Goal: Task Accomplishment & Management: Use online tool/utility

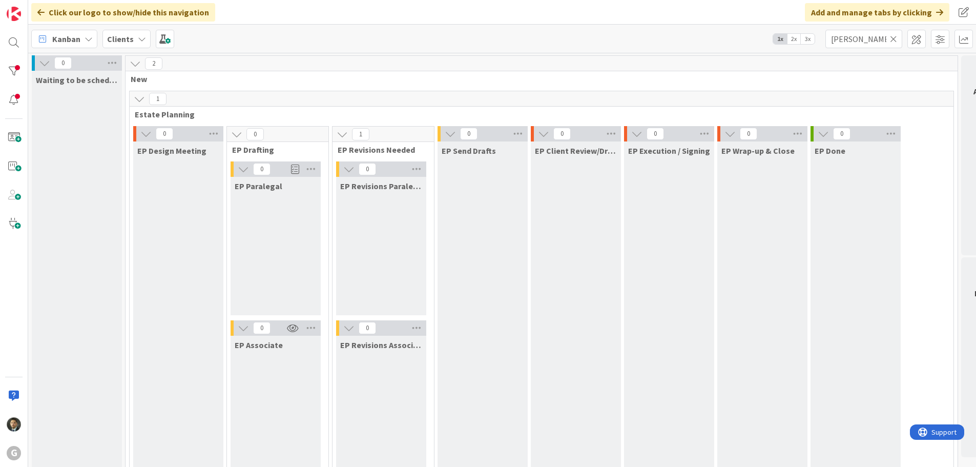
scroll to position [410, 0]
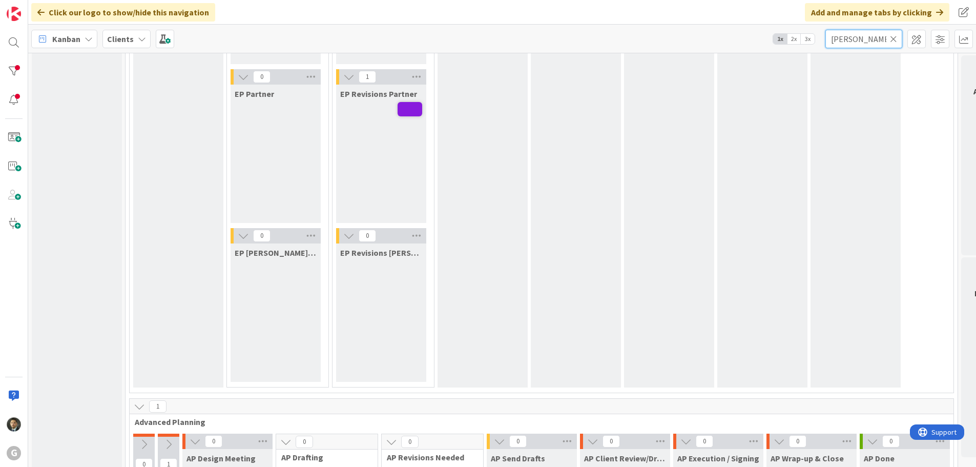
click at [848, 40] on input "[PERSON_NAME]" at bounding box center [863, 39] width 77 height 18
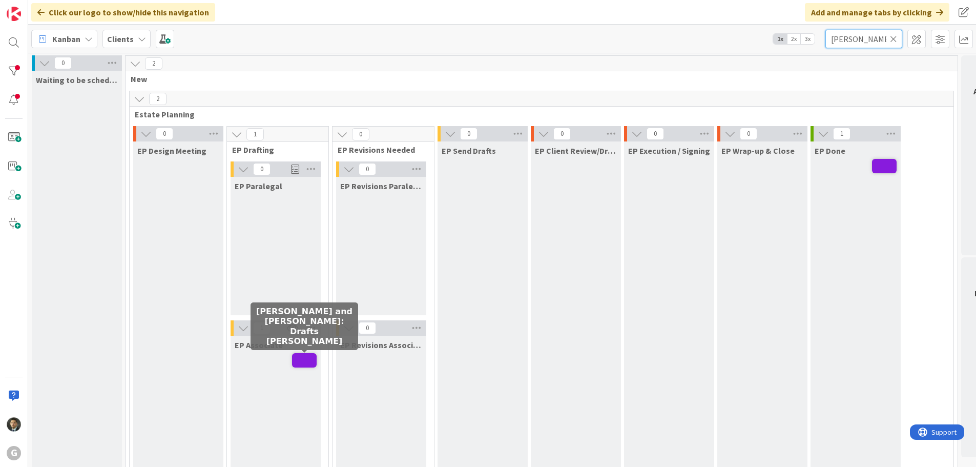
type input "[PERSON_NAME]"
click at [307, 365] on span at bounding box center [304, 360] width 25 height 14
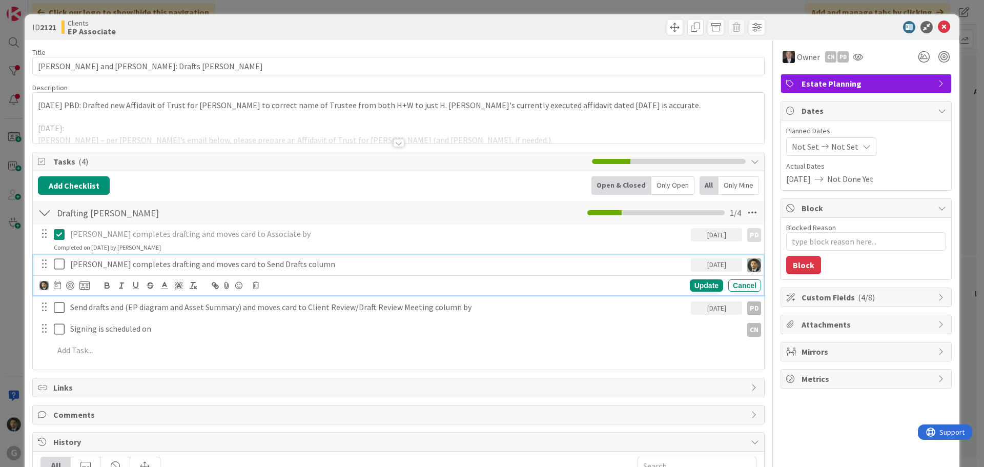
click at [65, 265] on icon at bounding box center [61, 264] width 15 height 12
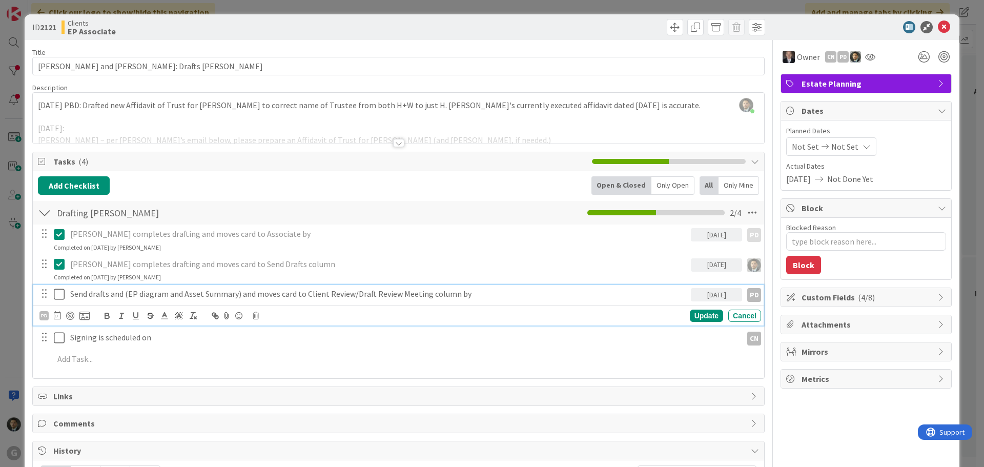
click at [58, 300] on icon at bounding box center [61, 294] width 15 height 12
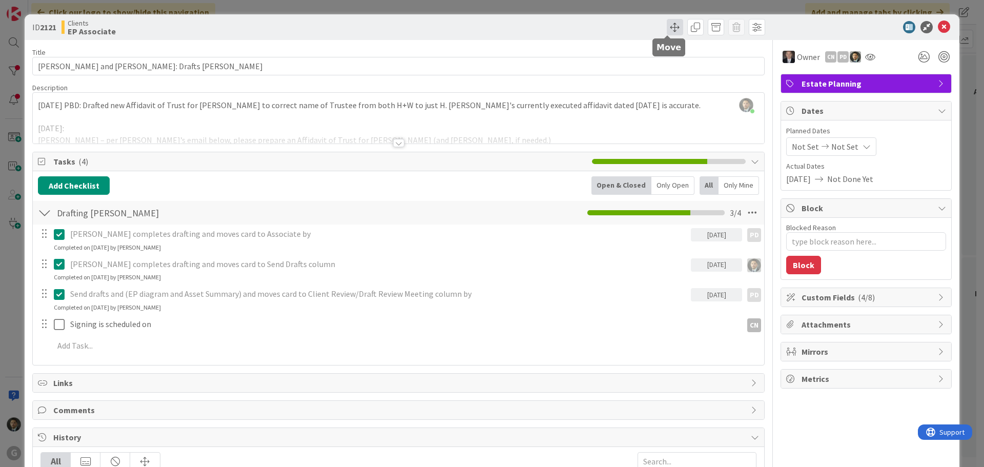
click at [666, 31] on span at bounding box center [674, 27] width 16 height 16
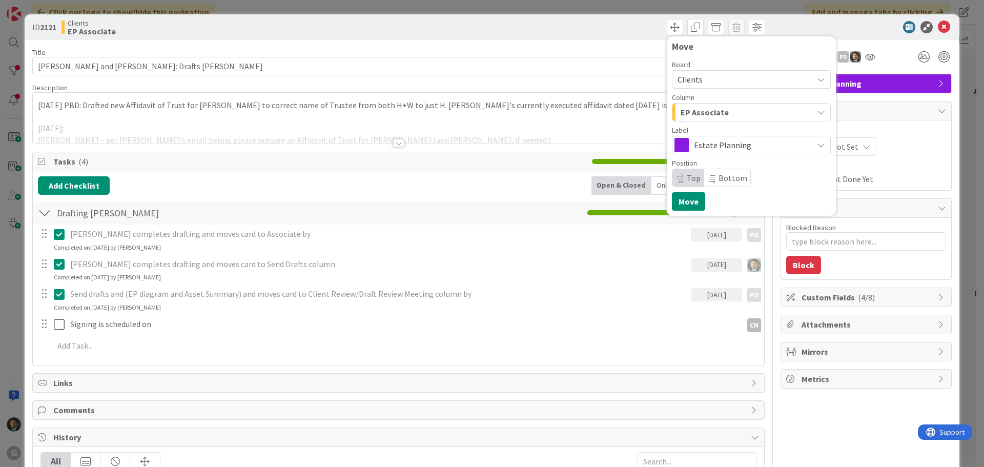
click at [703, 113] on span "EP Associate" at bounding box center [704, 112] width 48 height 13
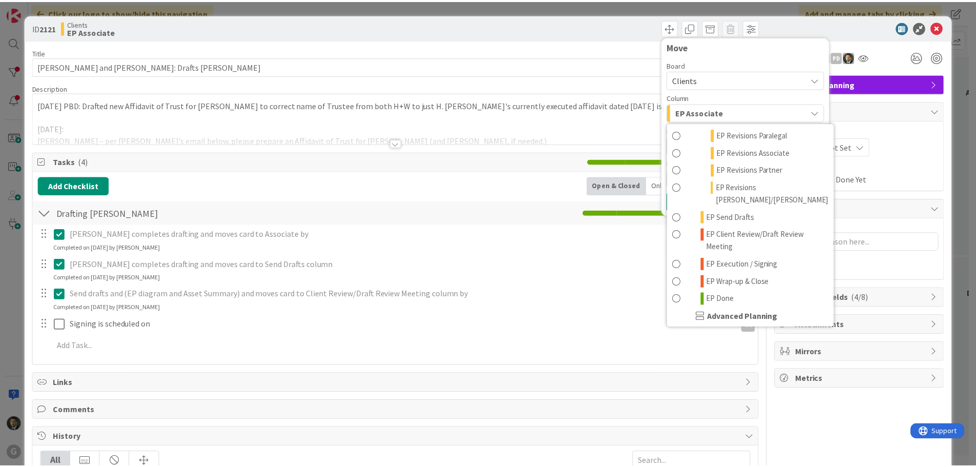
scroll to position [205, 0]
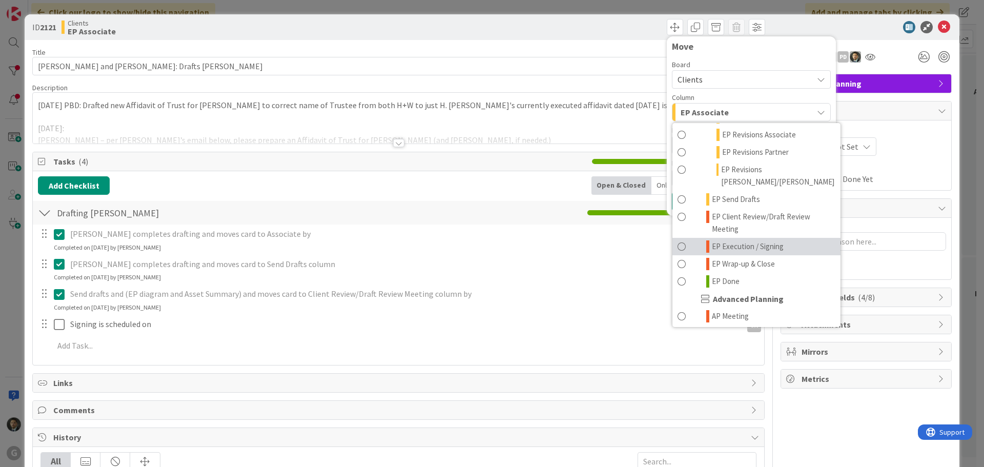
click at [735, 240] on span "EP Execution / Signing" at bounding box center [748, 246] width 72 height 12
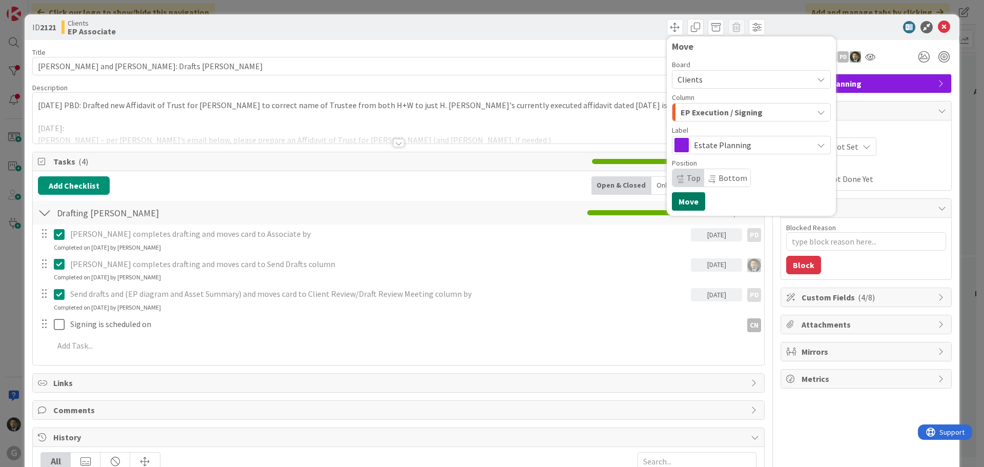
click at [679, 199] on button "Move" at bounding box center [688, 201] width 33 height 18
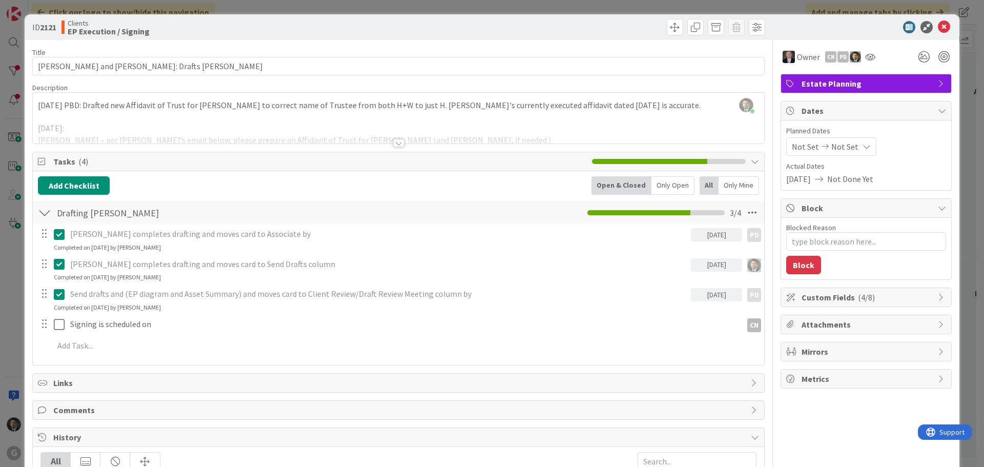
type textarea "x"
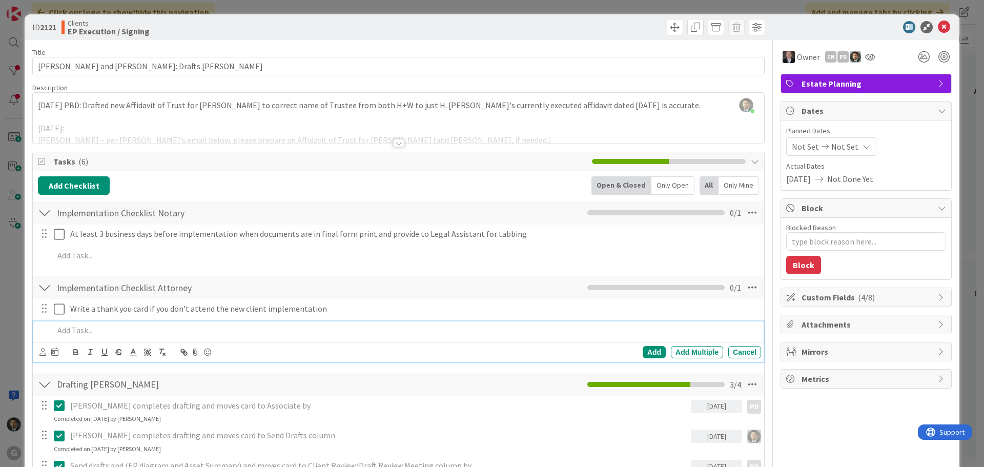
click at [586, 6] on div "ID 2121 Clients EP Execution / Signing Move Move Title 41 / 128 [PERSON_NAME] a…" at bounding box center [492, 233] width 984 height 467
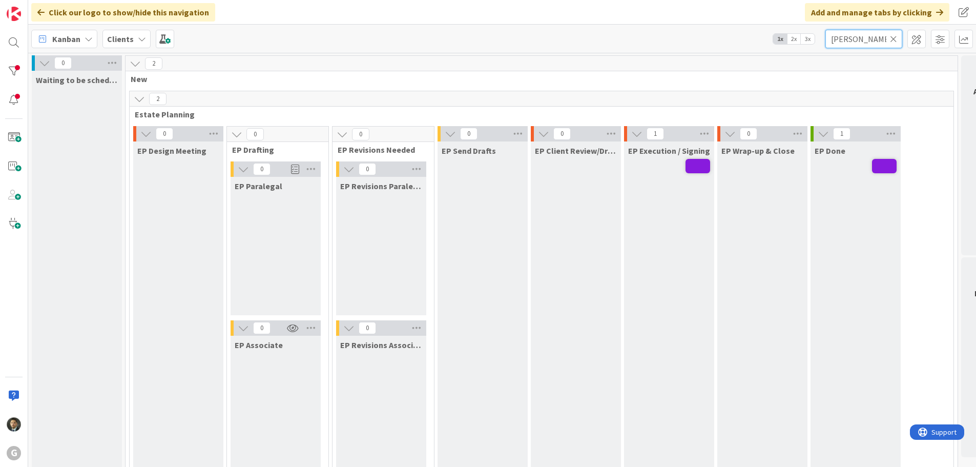
click at [859, 39] on input "[PERSON_NAME]" at bounding box center [863, 39] width 77 height 18
type input "[PERSON_NAME]"
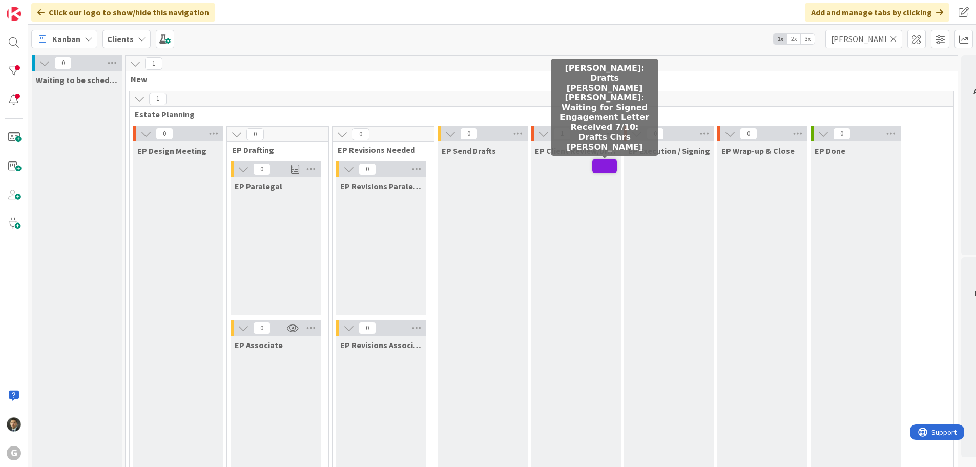
click at [608, 169] on span at bounding box center [604, 166] width 25 height 14
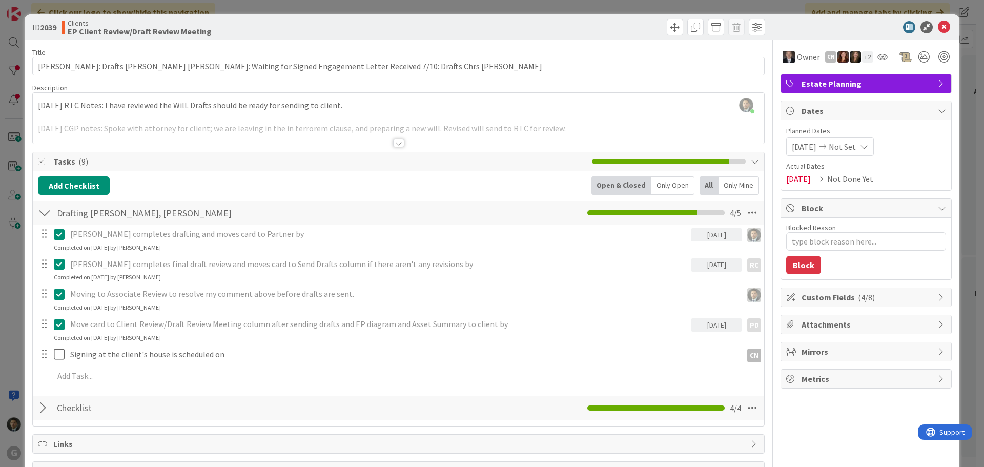
click at [393, 140] on div at bounding box center [398, 143] width 11 height 8
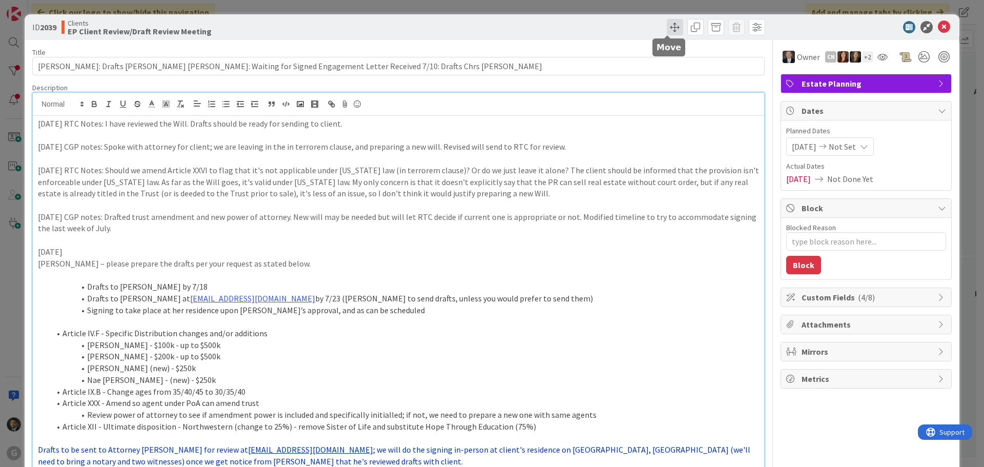
click at [671, 31] on span at bounding box center [674, 27] width 16 height 16
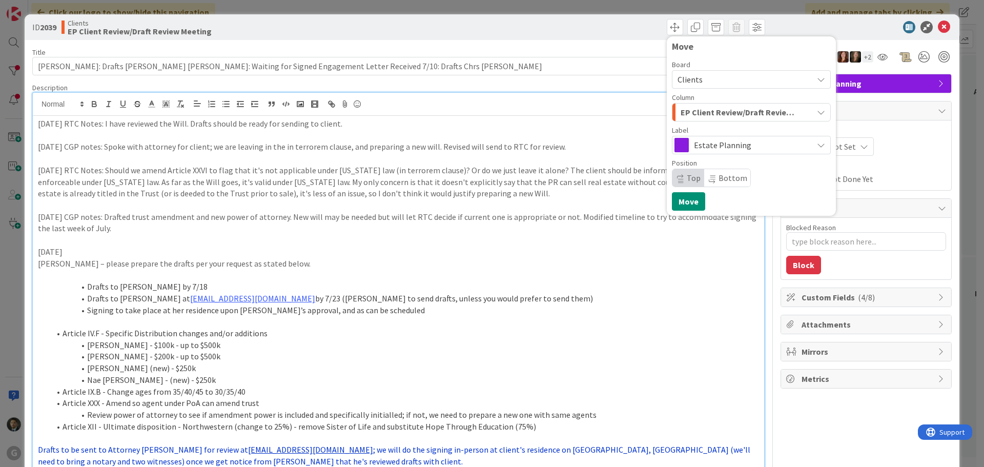
click at [706, 106] on span "EP Client Review/Draft Review Meeting" at bounding box center [739, 112] width 118 height 13
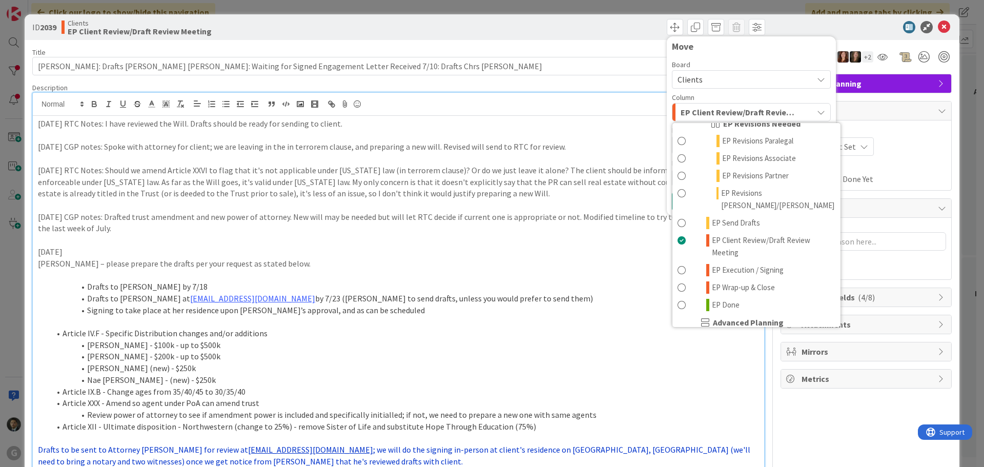
scroll to position [205, 0]
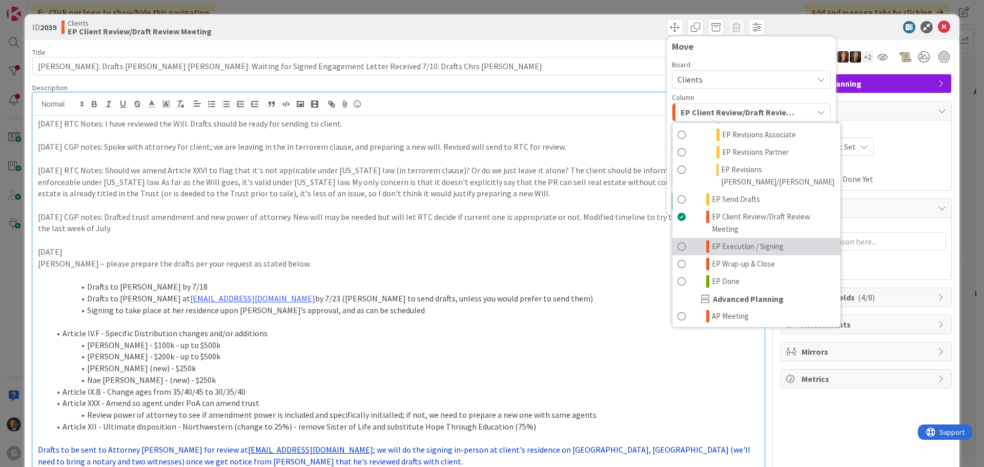
click at [743, 240] on span "EP Execution / Signing" at bounding box center [748, 246] width 72 height 12
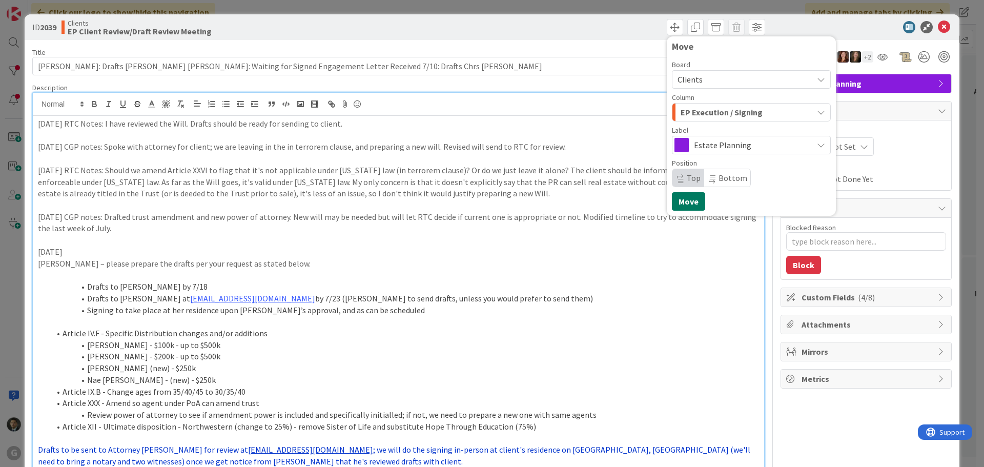
click at [684, 199] on button "Move" at bounding box center [688, 201] width 33 height 18
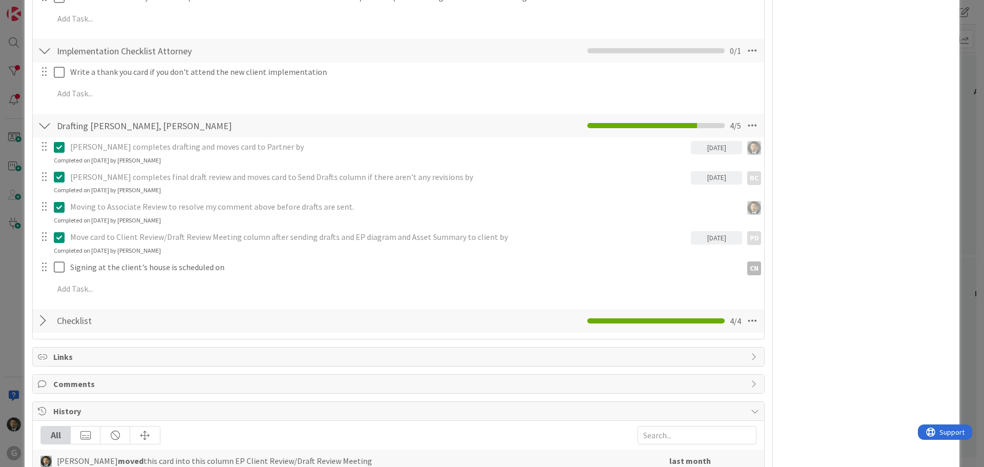
type textarea "x"
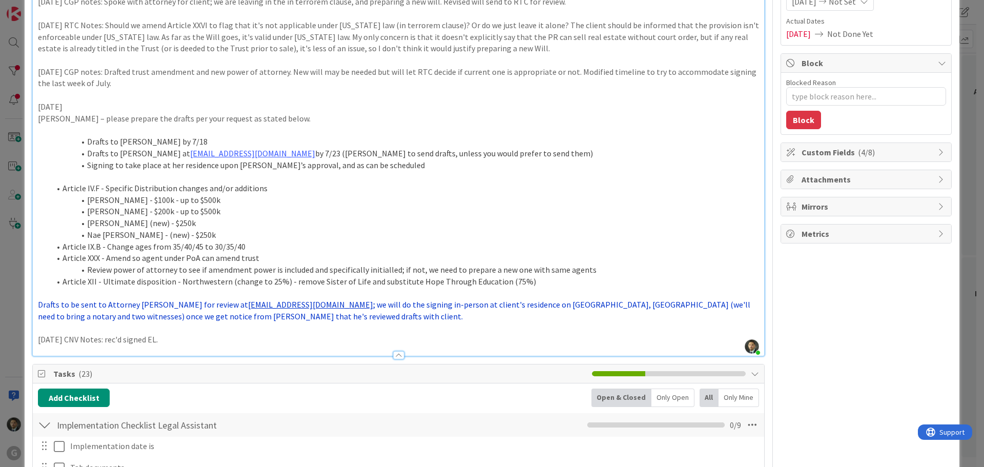
scroll to position [141, 0]
